Goal: Communication & Community: Answer question/provide support

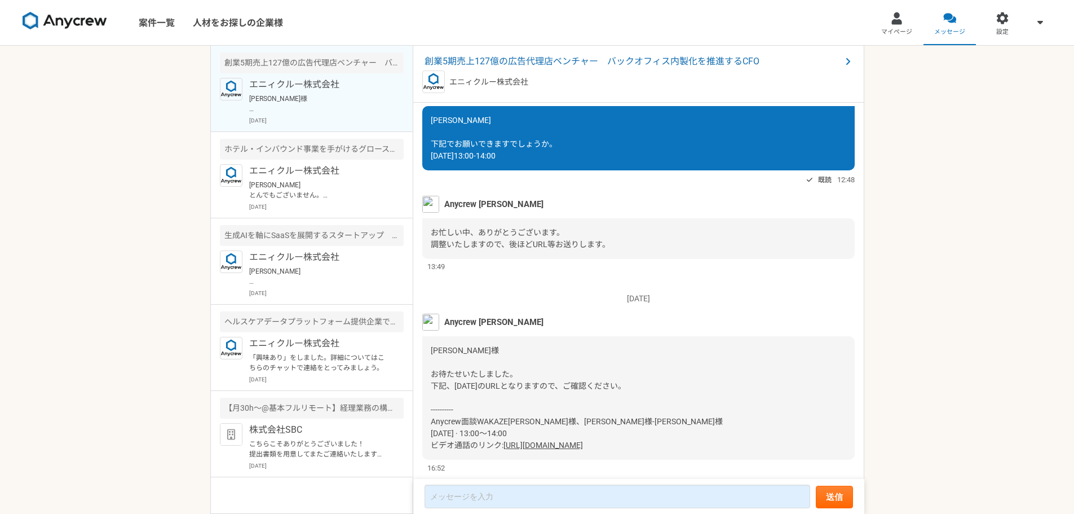
scroll to position [10, 0]
drag, startPoint x: 432, startPoint y: 392, endPoint x: 657, endPoint y: 411, distance: 225.2
click at [657, 411] on div "[PERSON_NAME]様 お待たせいたしました。 下記、[DATE]のURLとなりますので、ご確認ください。 ---------- Anycrew面談WA…" at bounding box center [638, 397] width 432 height 123
copy div "Anycrew面談WAKAZE[PERSON_NAME]様、[PERSON_NAME]様-[PERSON_NAME]様 [DATE] · 13:00～14:0…"
click at [586, 485] on form "送信" at bounding box center [638, 496] width 451 height 35
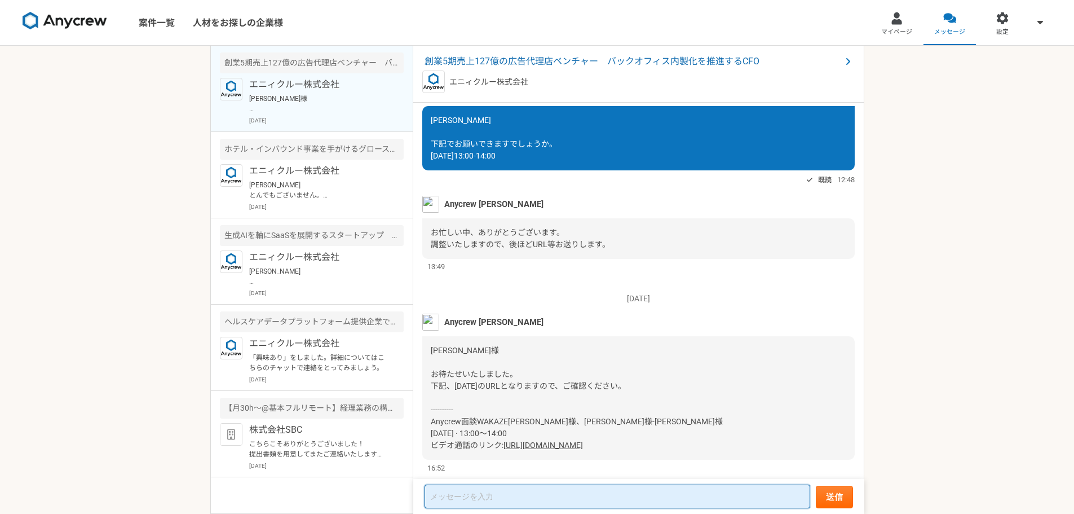
click at [487, 495] on textarea at bounding box center [618, 496] width 386 height 24
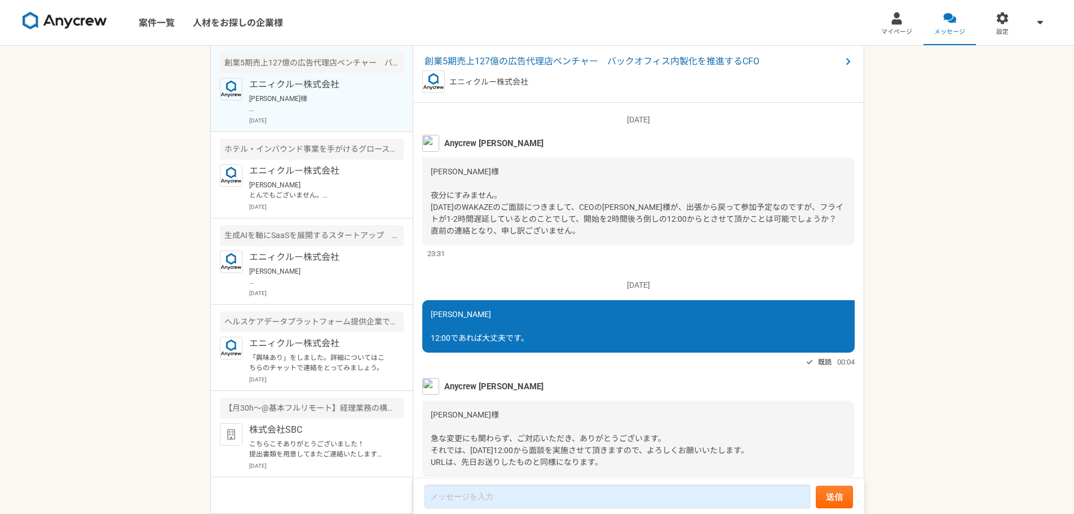
scroll to position [889, 0]
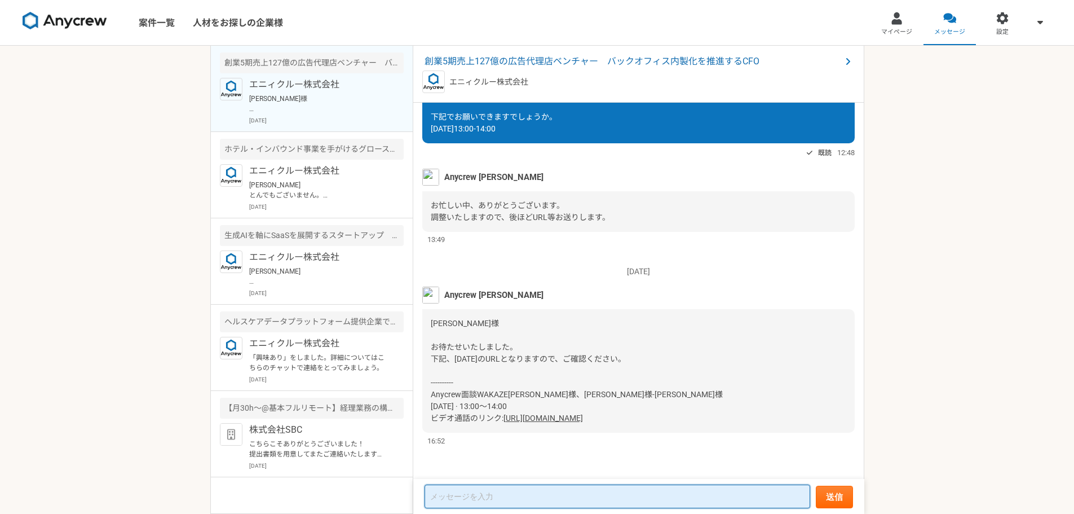
click at [569, 502] on textarea at bounding box center [618, 496] width 386 height 24
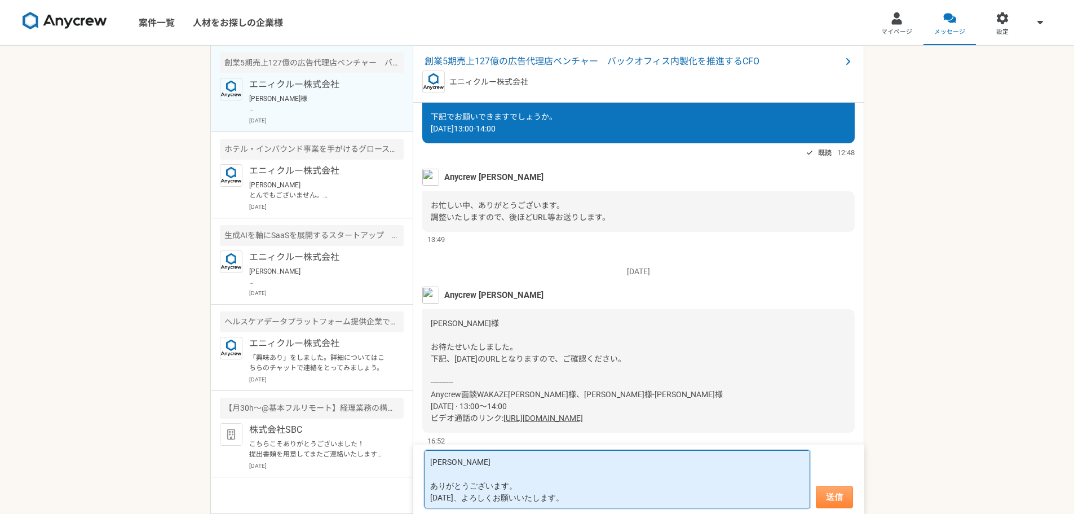
type textarea "木内さま ありがとうございます。 明日、よろしくお願いいたします。"
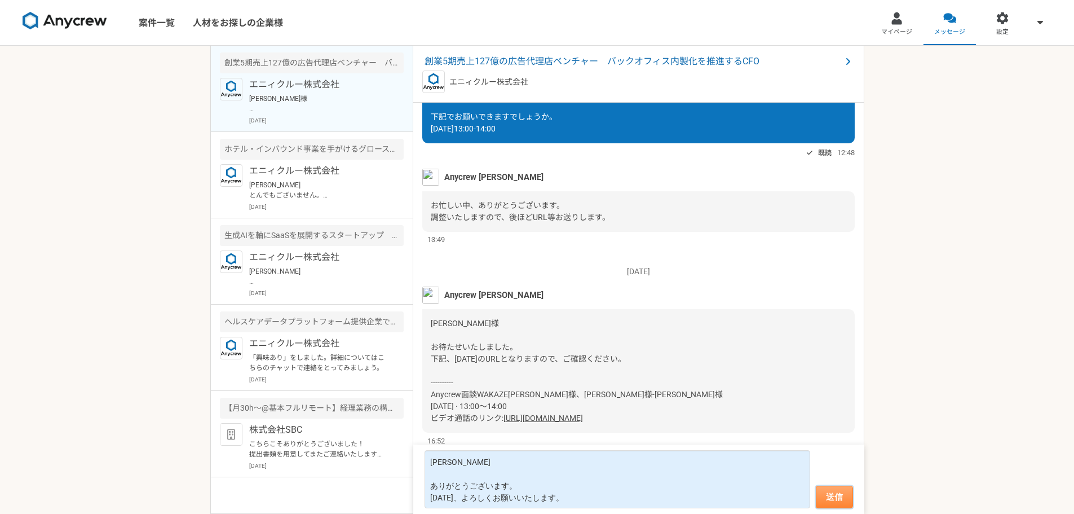
click at [841, 499] on button "送信" at bounding box center [834, 496] width 37 height 23
